Goal: Information Seeking & Learning: Learn about a topic

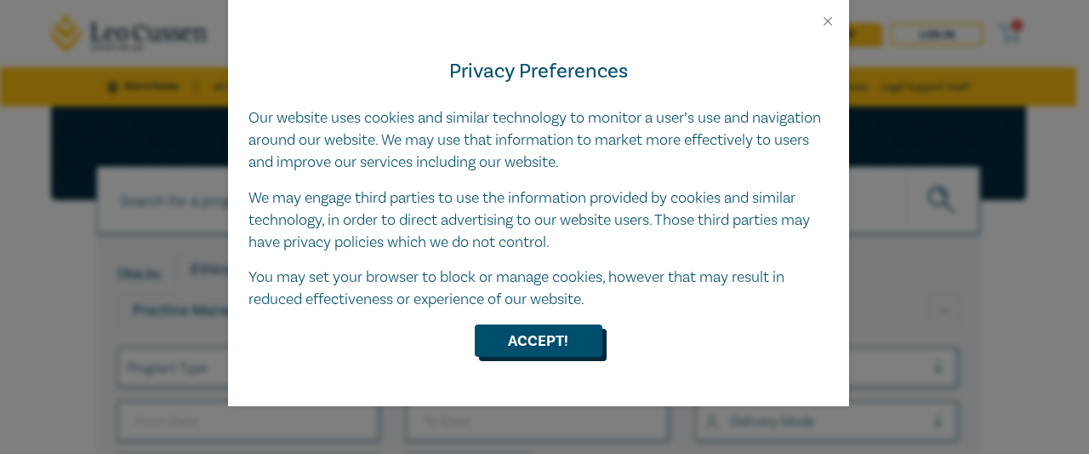
click at [503, 336] on button "Accept!" at bounding box center [539, 340] width 128 height 32
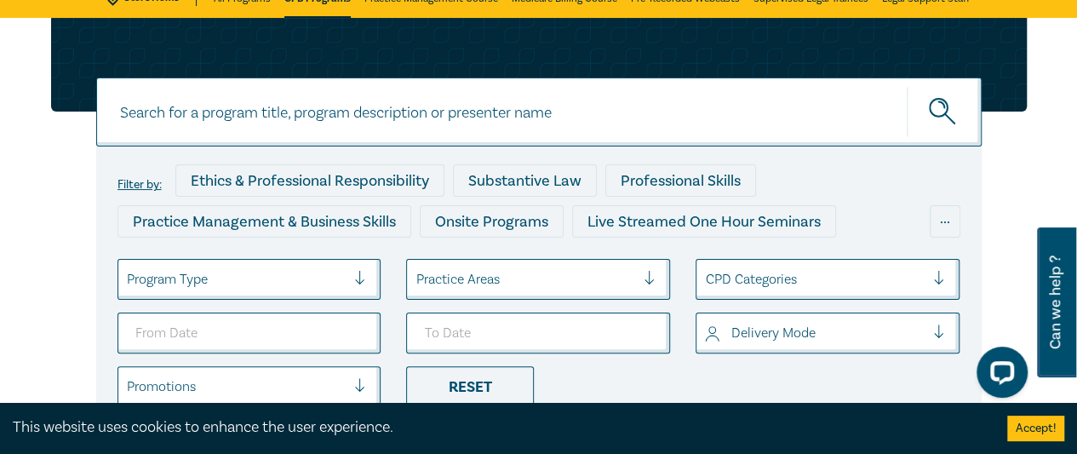
scroll to position [88, 0]
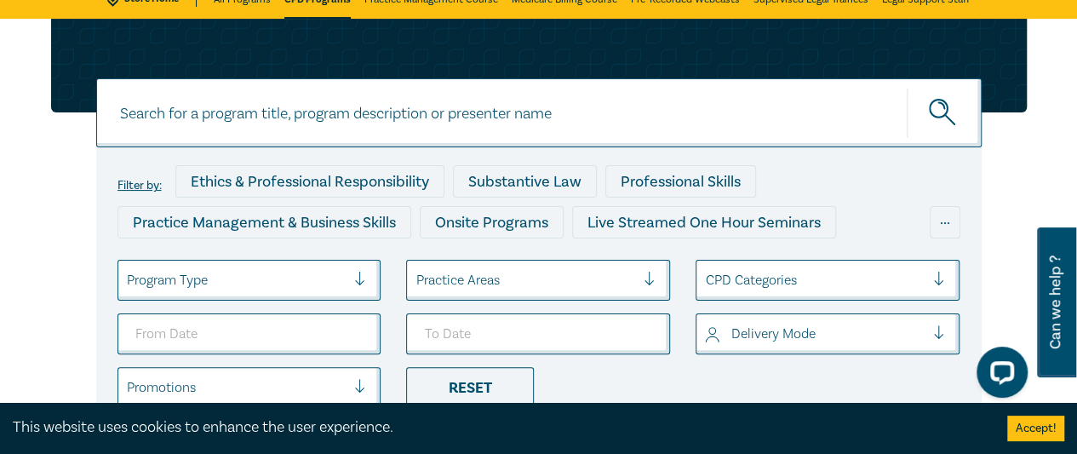
click at [558, 285] on div at bounding box center [525, 280] width 220 height 22
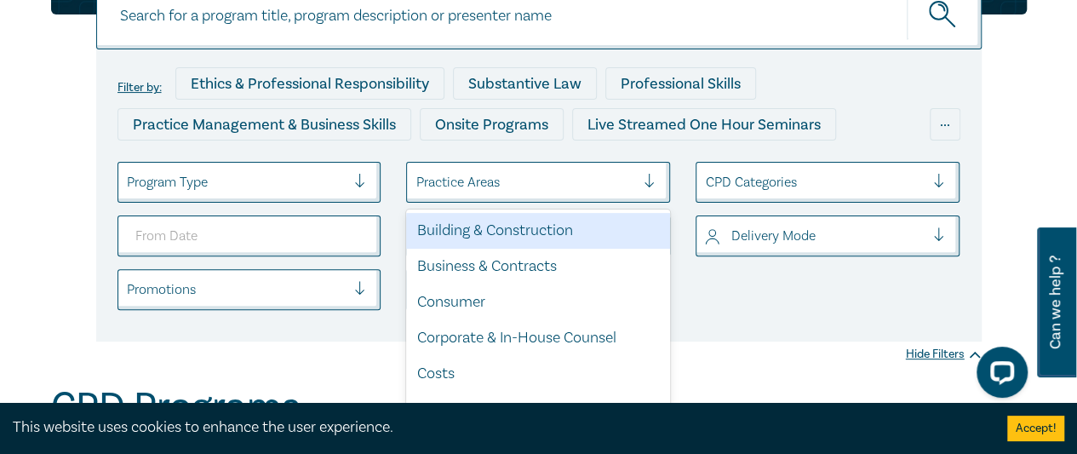
scroll to position [203, 0]
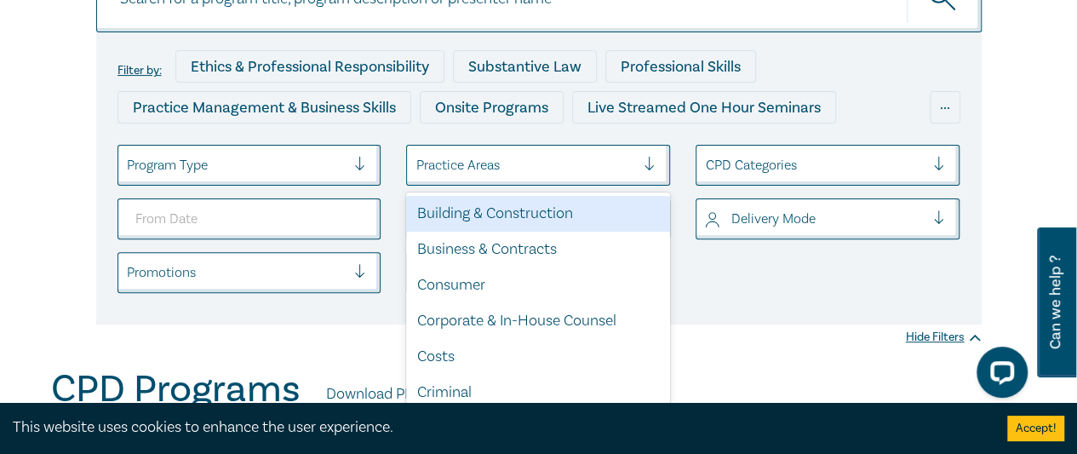
click at [511, 211] on div "Building & Construction" at bounding box center [538, 214] width 264 height 36
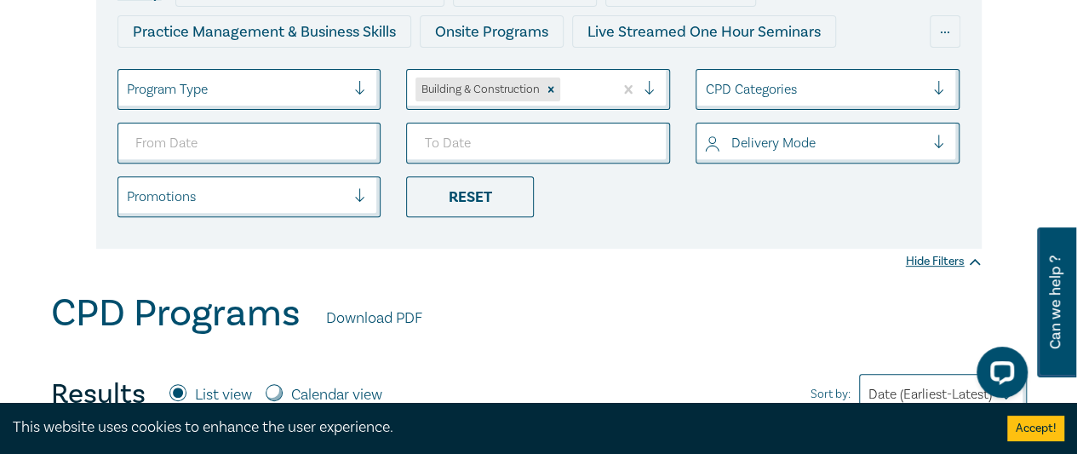
scroll to position [279, 0]
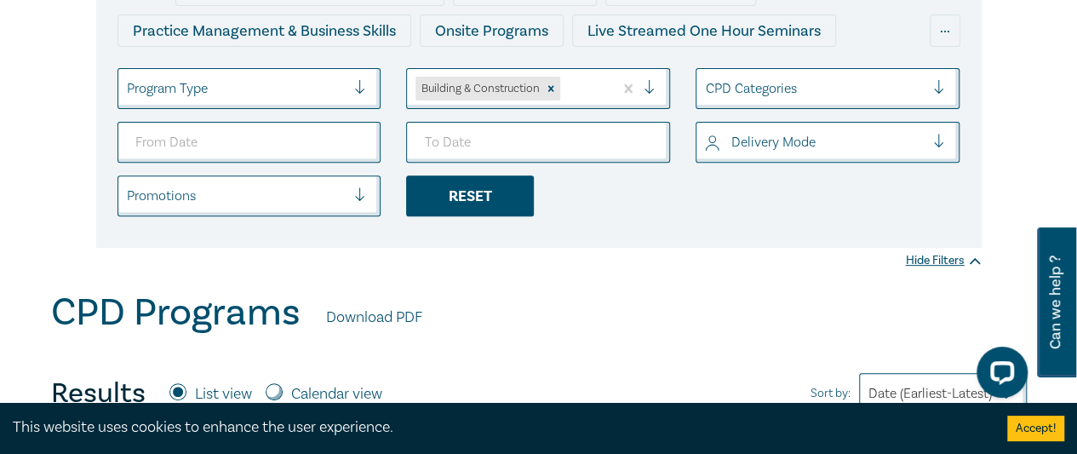
click at [483, 203] on div "Reset" at bounding box center [470, 195] width 128 height 41
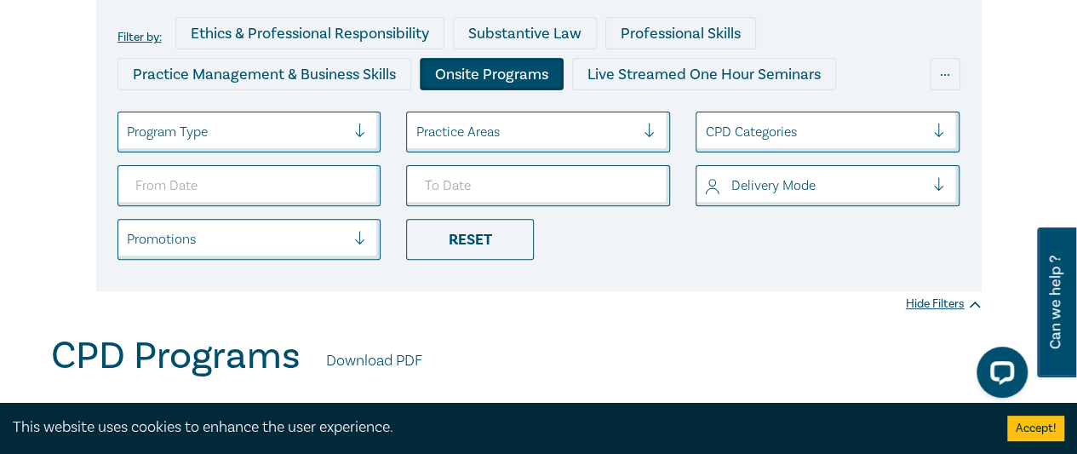
scroll to position [237, 0]
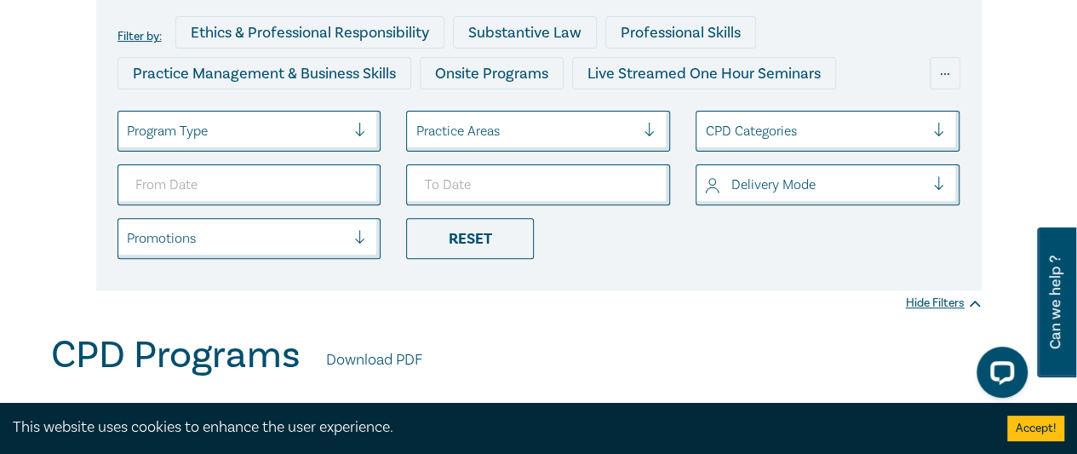
click at [584, 138] on div at bounding box center [525, 131] width 220 height 22
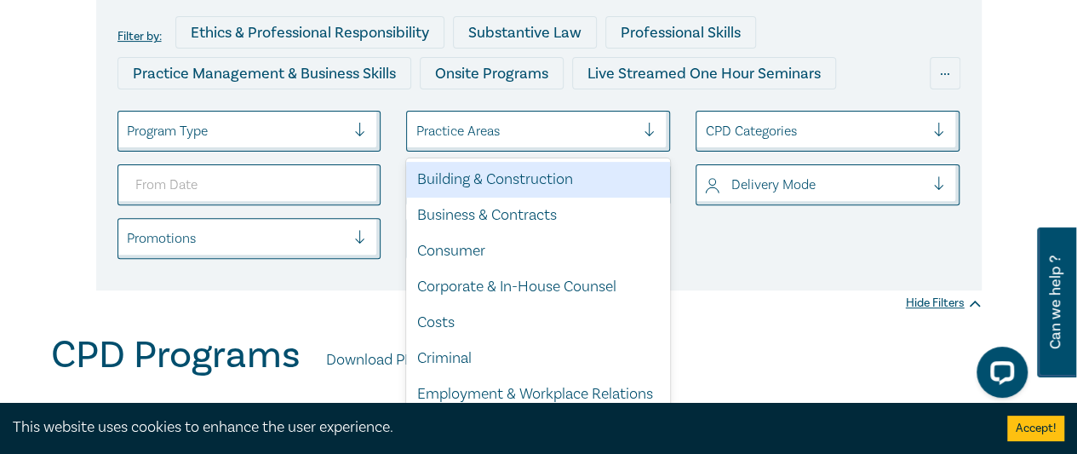
click at [511, 177] on div "Building & Construction" at bounding box center [538, 180] width 264 height 36
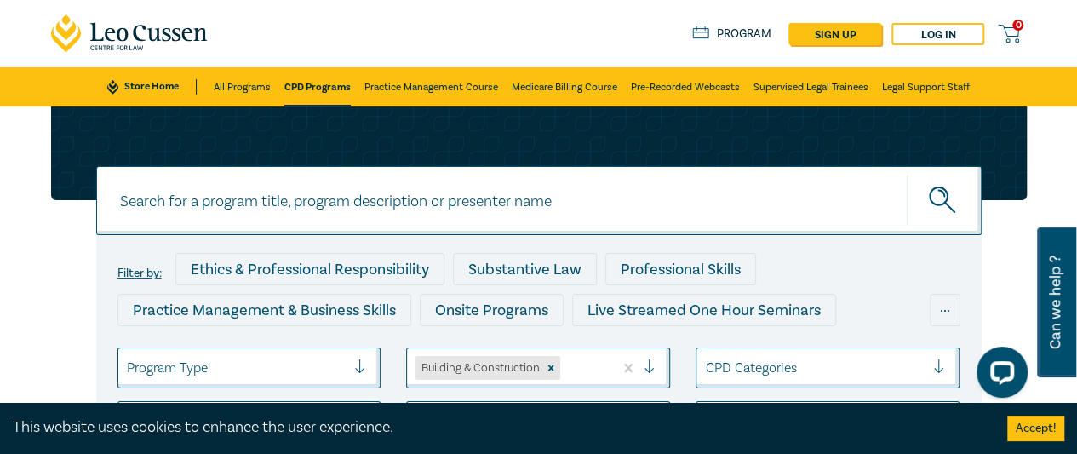
click at [925, 210] on button "submit" at bounding box center [943, 200] width 75 height 52
click at [935, 204] on circle "submit" at bounding box center [938, 196] width 18 height 18
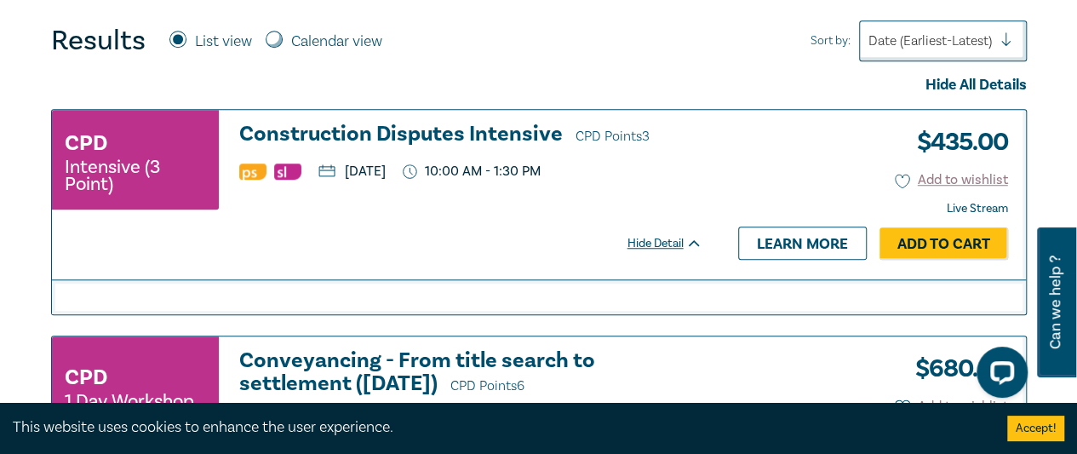
scroll to position [628, 0]
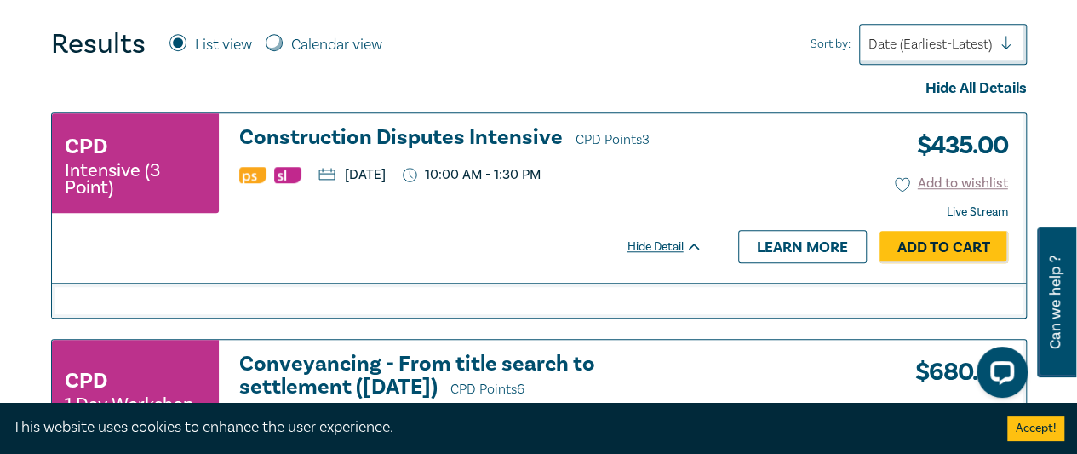
click at [390, 132] on h3 "Construction Disputes Intensive CPD Points 3" at bounding box center [470, 139] width 463 height 26
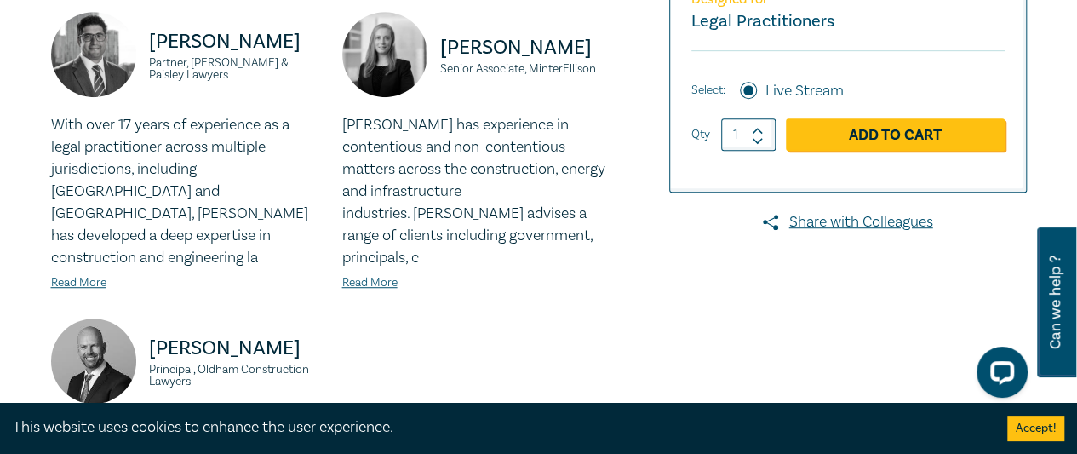
scroll to position [463, 0]
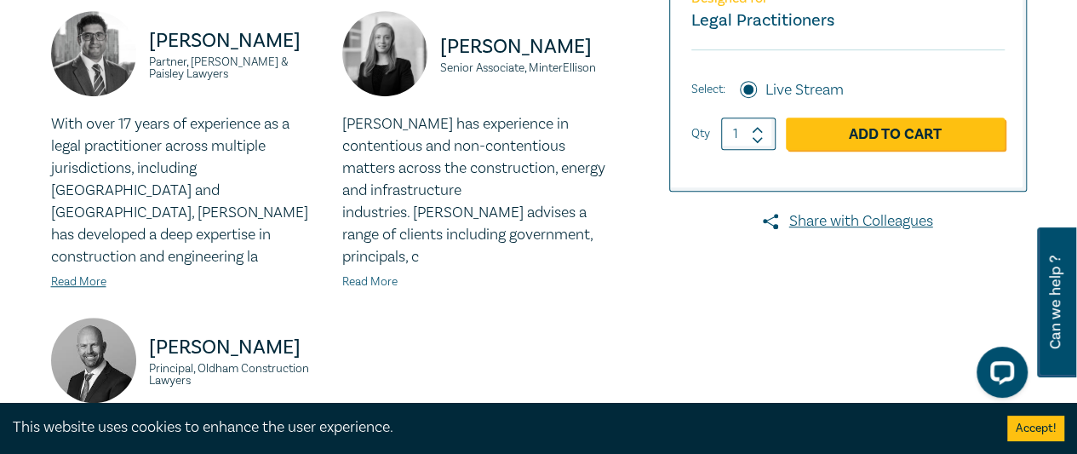
click at [376, 274] on link "Read More" at bounding box center [369, 281] width 55 height 15
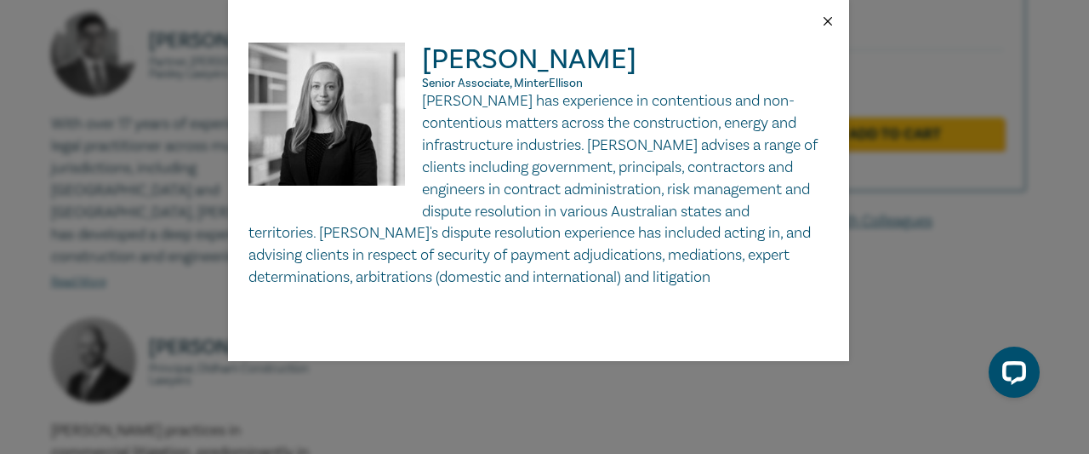
click at [820, 16] on button "Close" at bounding box center [827, 21] width 15 height 15
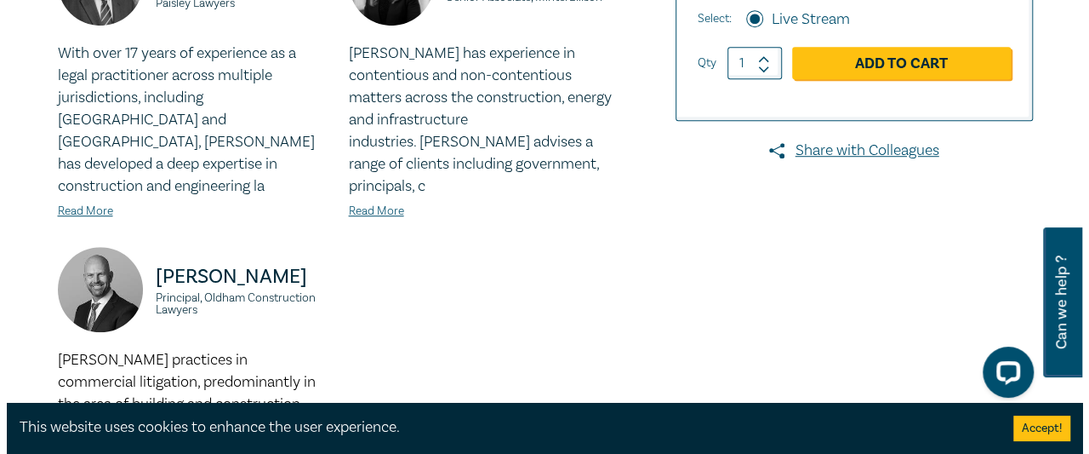
scroll to position [534, 0]
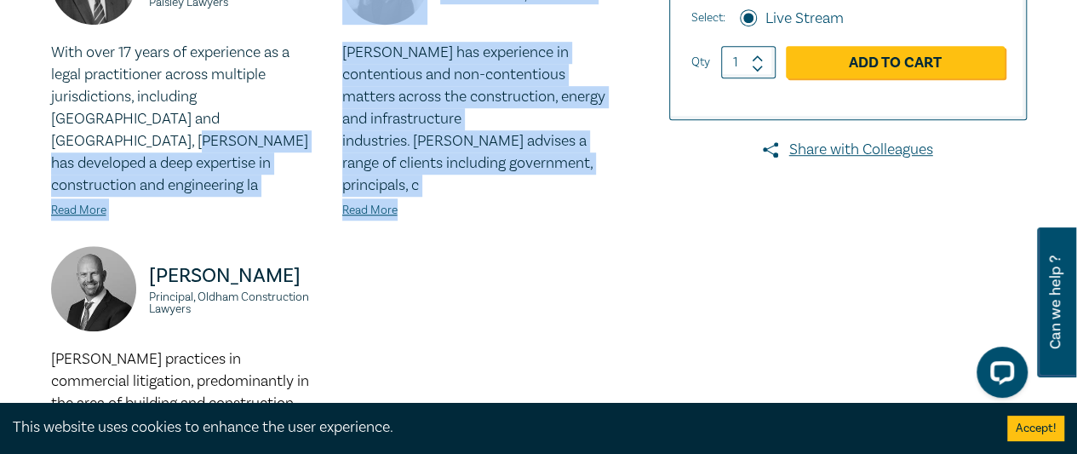
drag, startPoint x: 599, startPoint y: 251, endPoint x: 209, endPoint y: 123, distance: 411.0
click at [209, 123] on div "[PERSON_NAME] Partner, [PERSON_NAME] & Paisley Lawyers With over 17 years of ex…" at bounding box center [332, 213] width 582 height 546
click at [321, 213] on div "[PERSON_NAME] Partner, [PERSON_NAME] & Paisley Lawyers With over 17 years of ex…" at bounding box center [186, 93] width 291 height 306
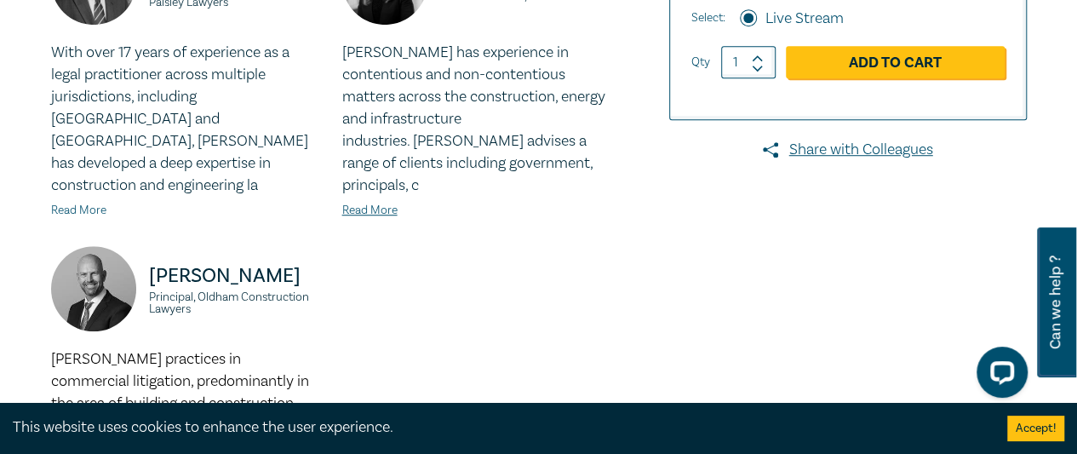
click at [89, 203] on link "Read More" at bounding box center [78, 210] width 55 height 15
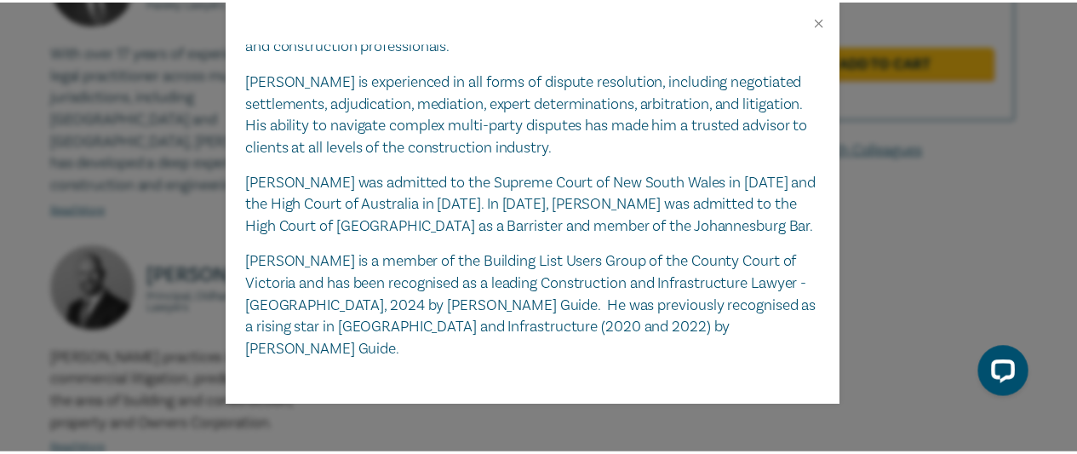
scroll to position [318, 0]
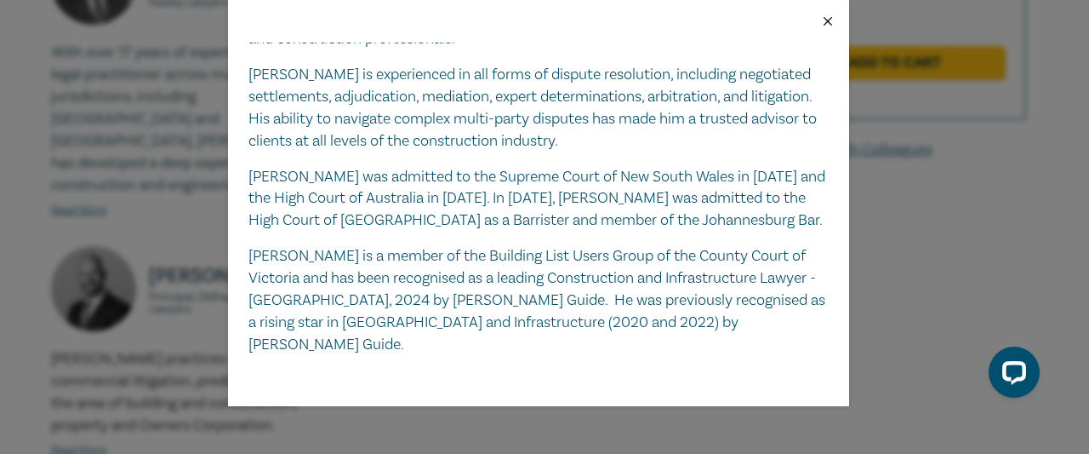
click at [825, 14] on button "Close" at bounding box center [827, 21] width 15 height 15
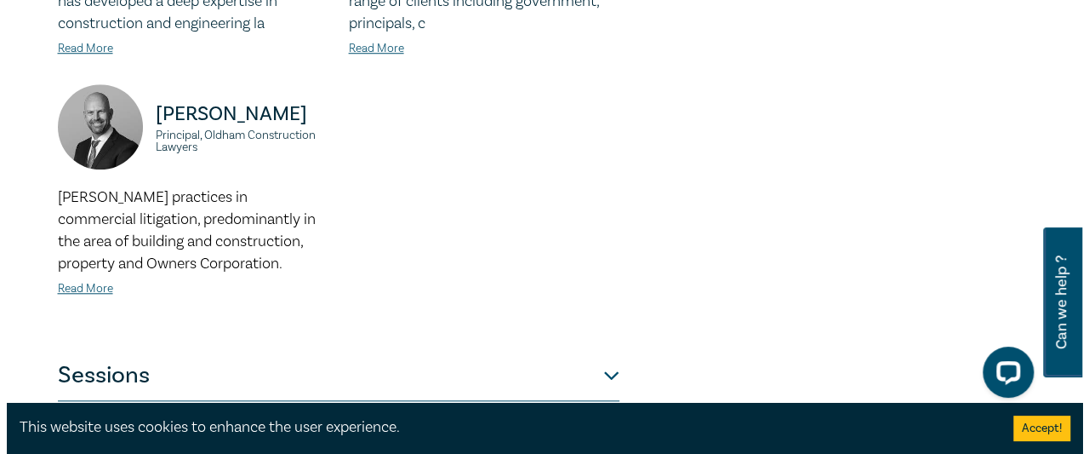
scroll to position [708, 0]
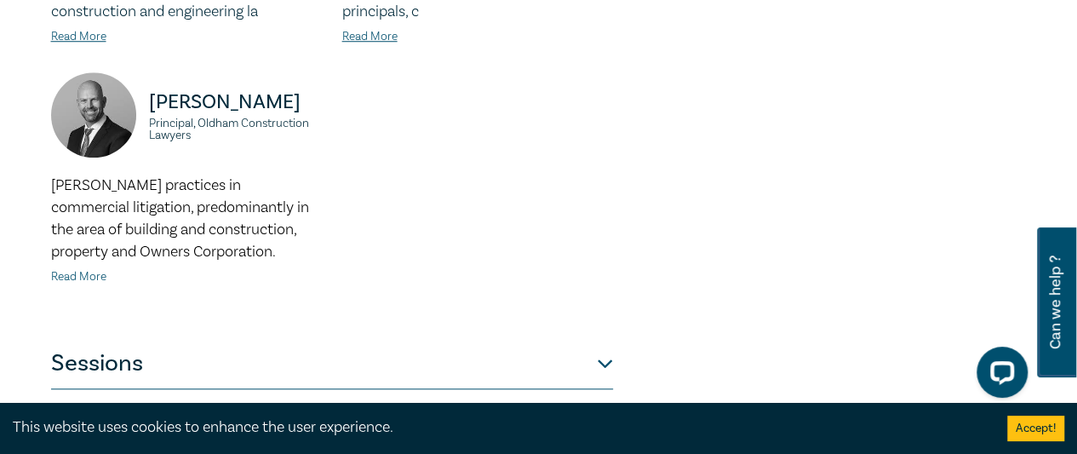
click at [80, 269] on link "Read More" at bounding box center [78, 276] width 55 height 15
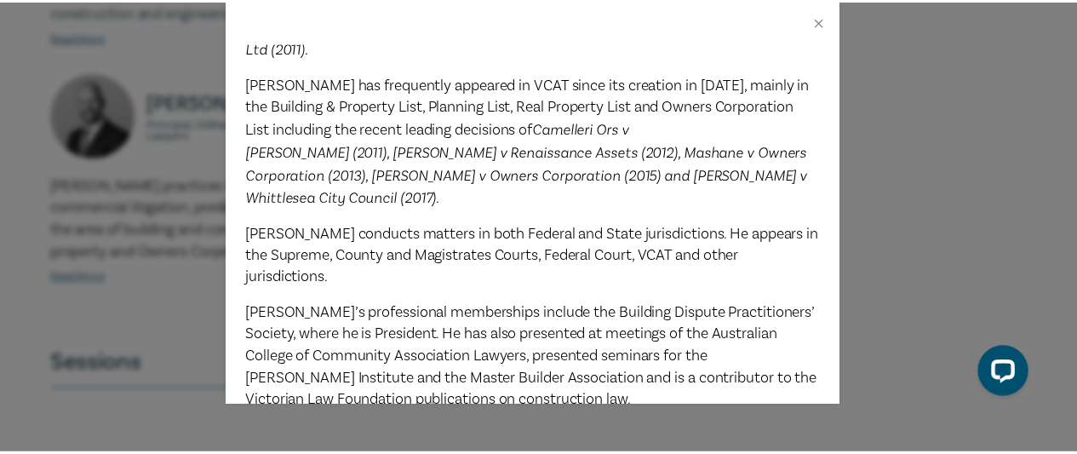
scroll to position [504, 0]
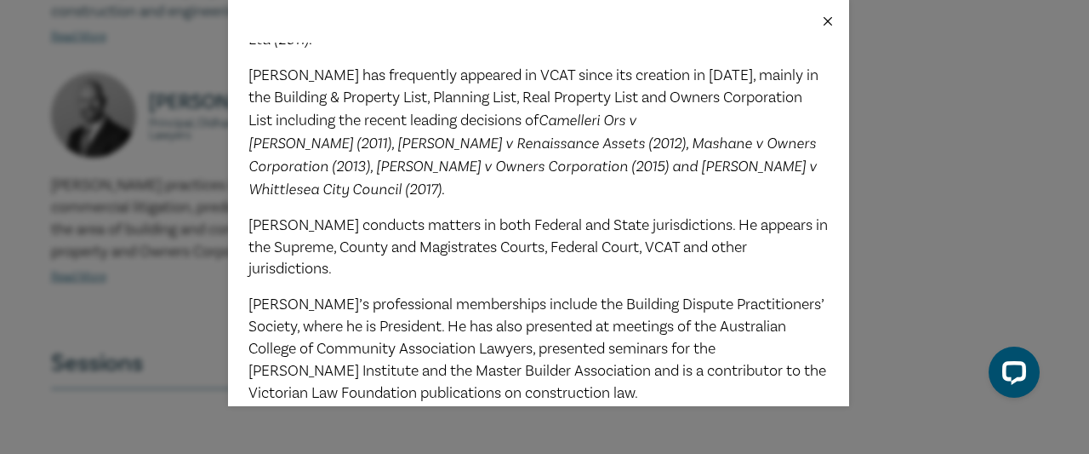
click at [825, 21] on button "Close" at bounding box center [827, 21] width 15 height 15
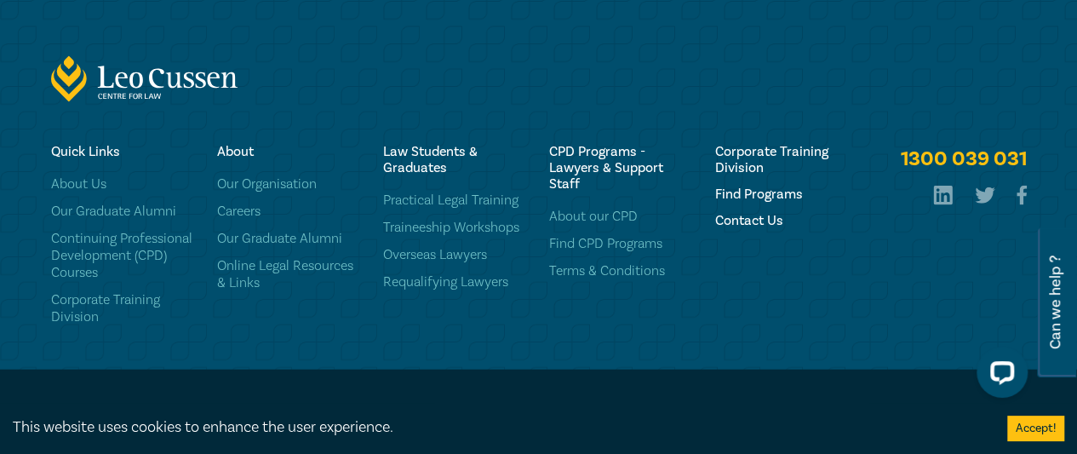
scroll to position [1887, 0]
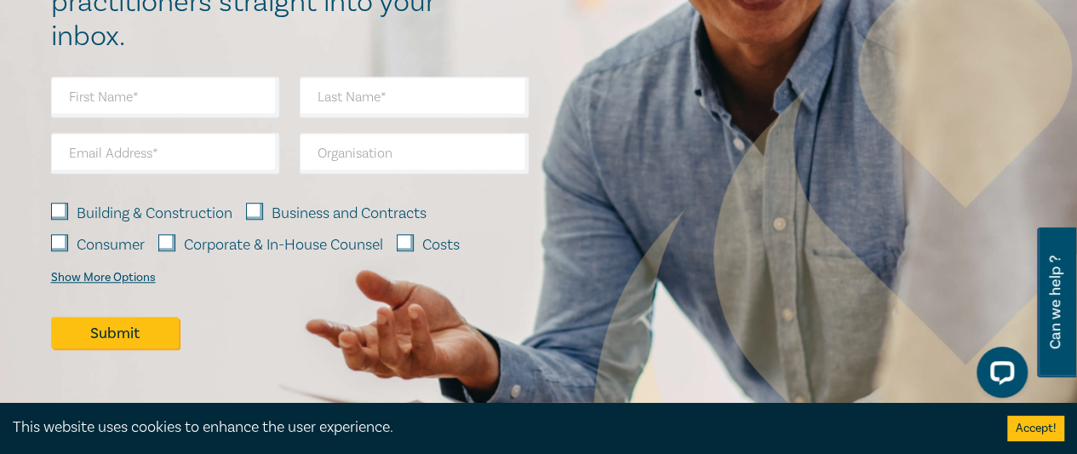
scroll to position [628, 0]
